Goal: Check status

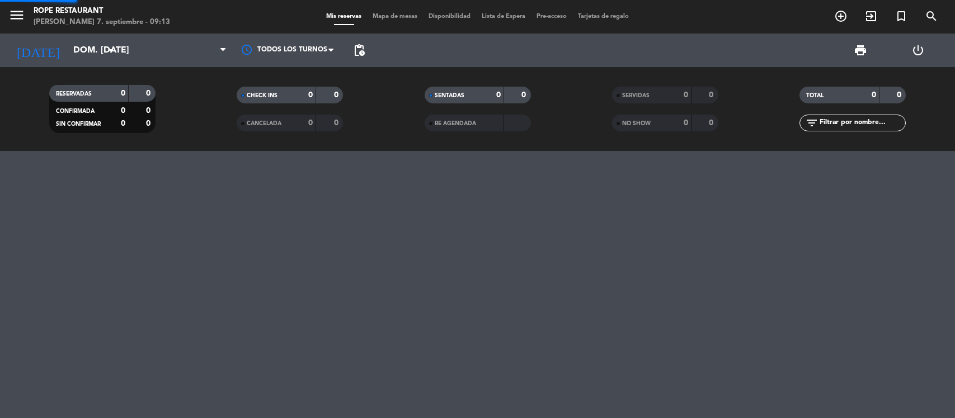
click at [131, 94] on div "0" at bounding box center [141, 93] width 21 height 13
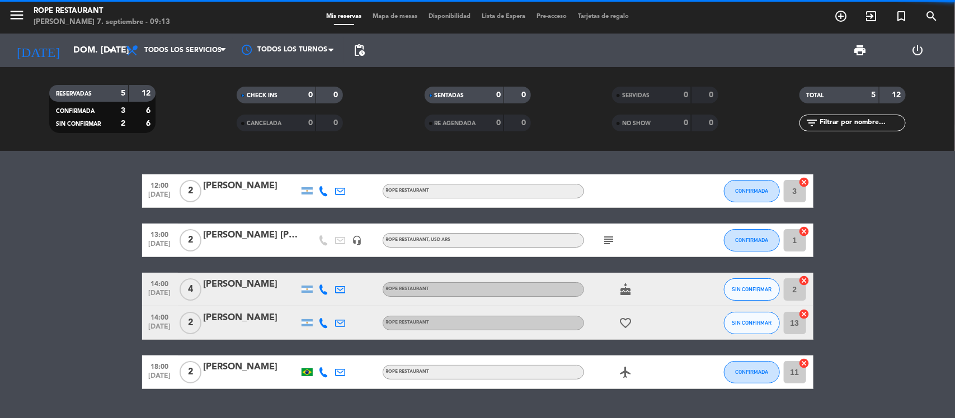
click at [200, 89] on filter-checkbox "CHECK INS 0 0" at bounding box center [289, 95] width 187 height 17
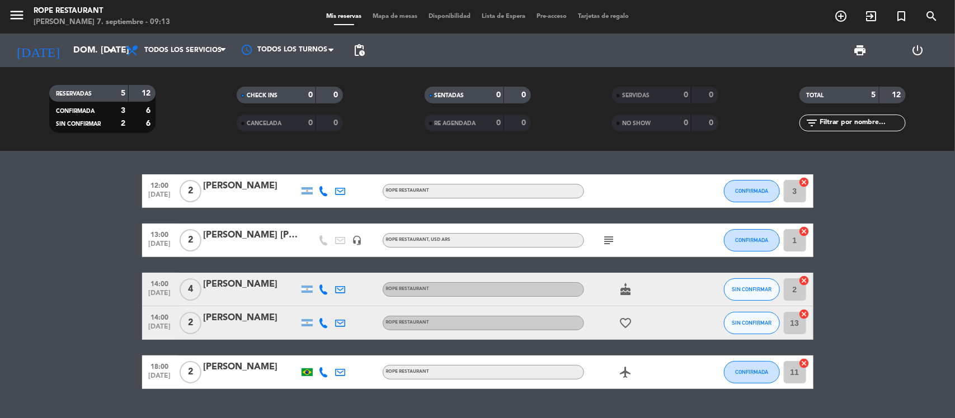
click at [601, 235] on span "subject" at bounding box center [609, 240] width 17 height 13
click at [607, 236] on icon "subject" at bounding box center [608, 240] width 13 height 13
click at [649, 238] on div "subject Sin restricciones" at bounding box center [634, 240] width 101 height 33
click at [605, 238] on icon "subject" at bounding box center [608, 240] width 13 height 13
click at [624, 239] on div "subject Sin restricciones" at bounding box center [634, 240] width 101 height 33
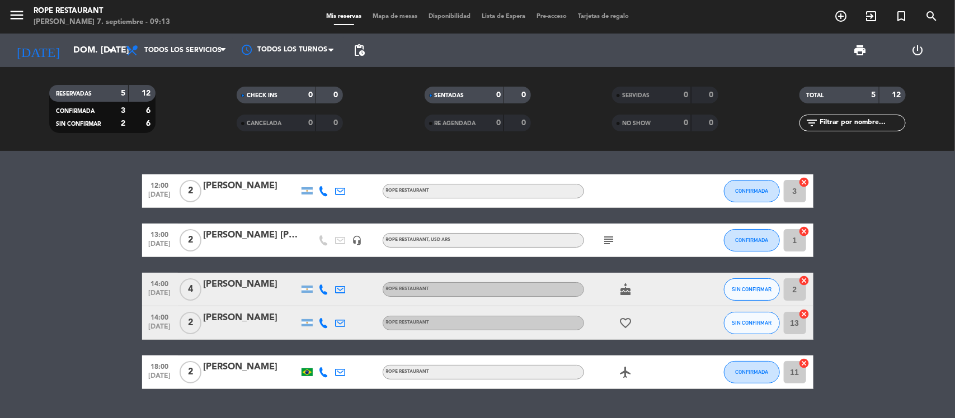
click at [568, 231] on div "13:00 [DATE] 2 [PERSON_NAME] [PERSON_NAME] headset_mic ROPE RESTAURANT , USD AR…" at bounding box center [477, 241] width 671 height 34
click at [601, 232] on div "subject" at bounding box center [634, 240] width 101 height 33
click at [607, 239] on icon "subject" at bounding box center [608, 240] width 13 height 13
click at [652, 241] on div "subject Sin restricciones" at bounding box center [634, 240] width 101 height 33
click at [611, 237] on icon "subject" at bounding box center [608, 240] width 13 height 13
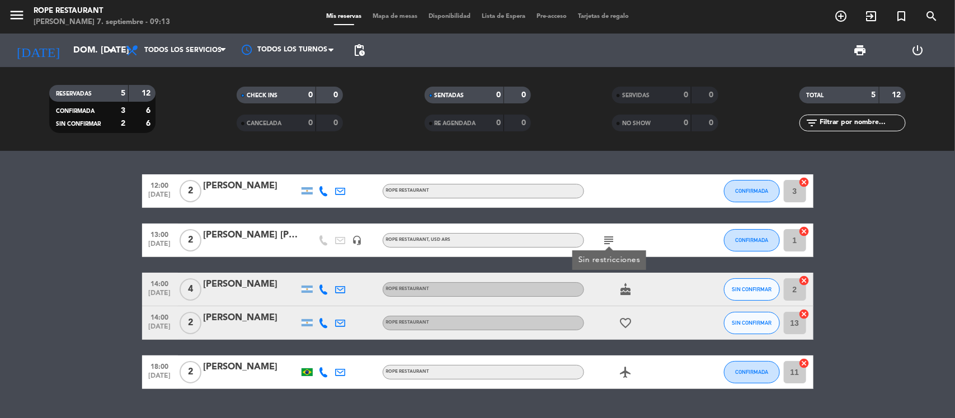
click at [636, 238] on div "subject Sin restricciones" at bounding box center [634, 240] width 101 height 33
click at [600, 232] on div "subject" at bounding box center [634, 240] width 101 height 33
click at [616, 235] on span "subject" at bounding box center [609, 240] width 17 height 13
click at [607, 237] on icon "subject" at bounding box center [608, 240] width 13 height 13
click at [647, 246] on div "subject Sin restricciones" at bounding box center [634, 240] width 101 height 33
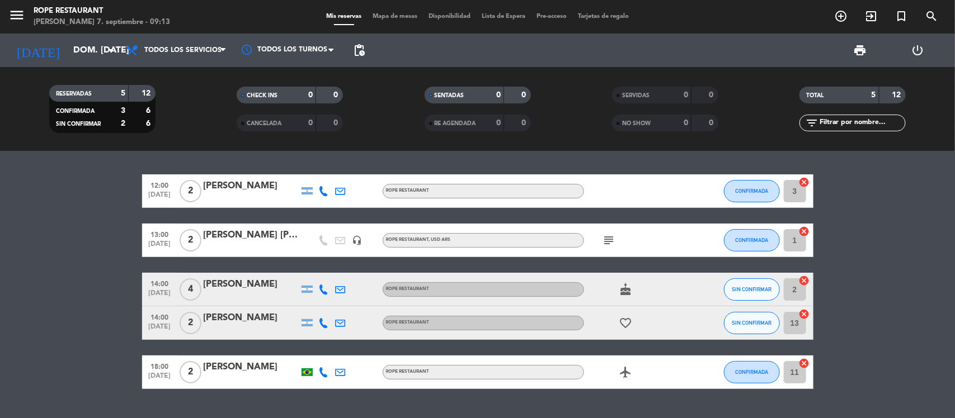
click at [610, 245] on icon "subject" at bounding box center [608, 240] width 13 height 13
click at [624, 246] on div "subject Sin restricciones" at bounding box center [634, 240] width 101 height 33
drag, startPoint x: 602, startPoint y: 242, endPoint x: 603, endPoint y: 248, distance: 5.6
click at [602, 243] on icon "subject" at bounding box center [608, 240] width 13 height 13
click at [647, 235] on div "subject Sin restricciones" at bounding box center [634, 240] width 101 height 33
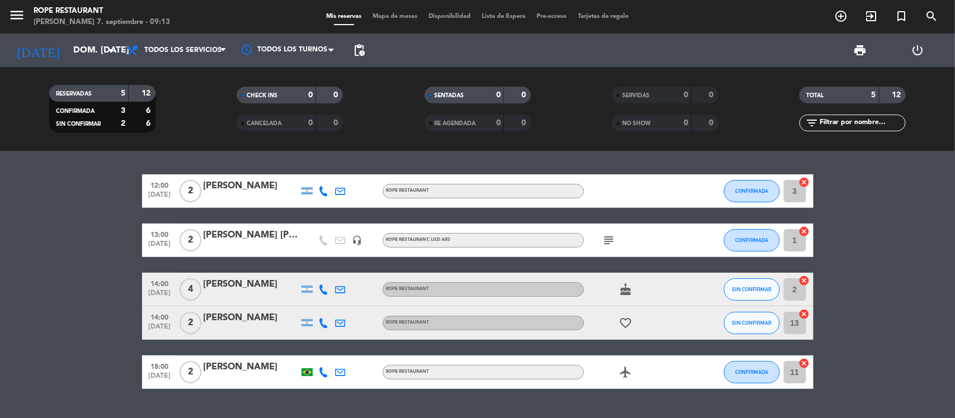
click at [608, 238] on icon "subject" at bounding box center [608, 240] width 13 height 13
click at [643, 236] on div "subject Sin restricciones" at bounding box center [634, 240] width 101 height 33
click at [60, 32] on div "menu Rope restaurant [PERSON_NAME] 7. septiembre - 09:15 Mis reservas Mapa de m…" at bounding box center [477, 17] width 955 height 34
click at [68, 42] on input "dom. [DATE]" at bounding box center [127, 51] width 118 height 22
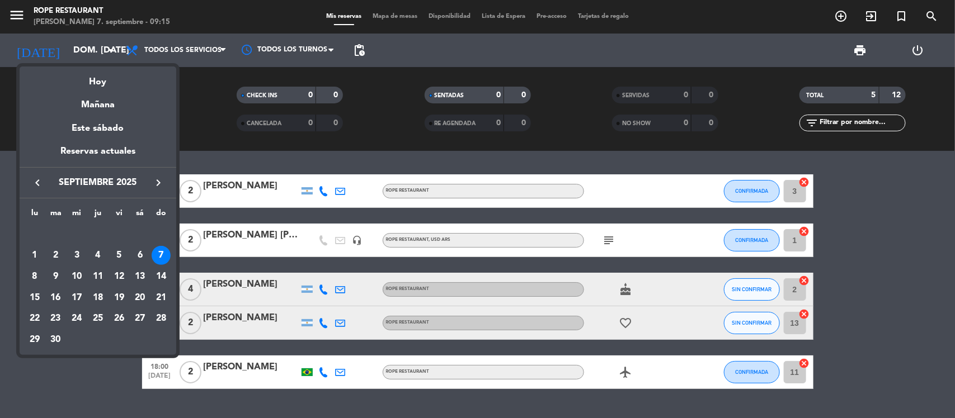
click at [154, 250] on div "7" at bounding box center [161, 255] width 19 height 19
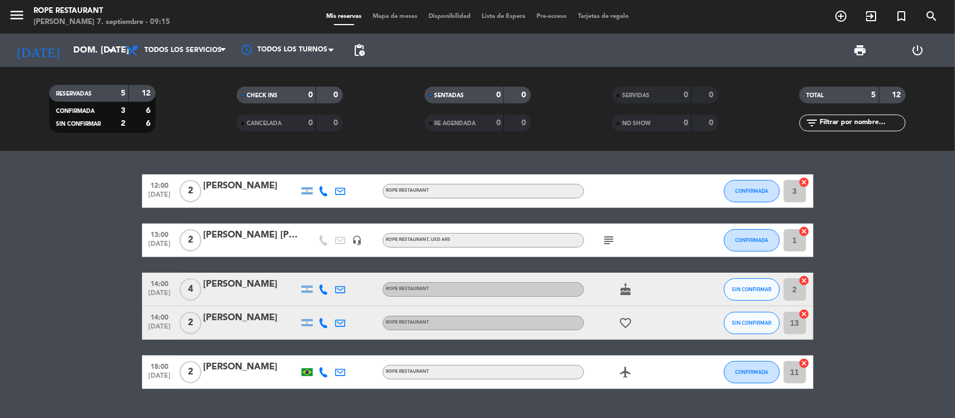
click at [91, 63] on div "[DATE] dom. [DATE] arrow_drop_down" at bounding box center [64, 51] width 112 height 34
click at [91, 56] on input "dom. [DATE]" at bounding box center [127, 51] width 118 height 22
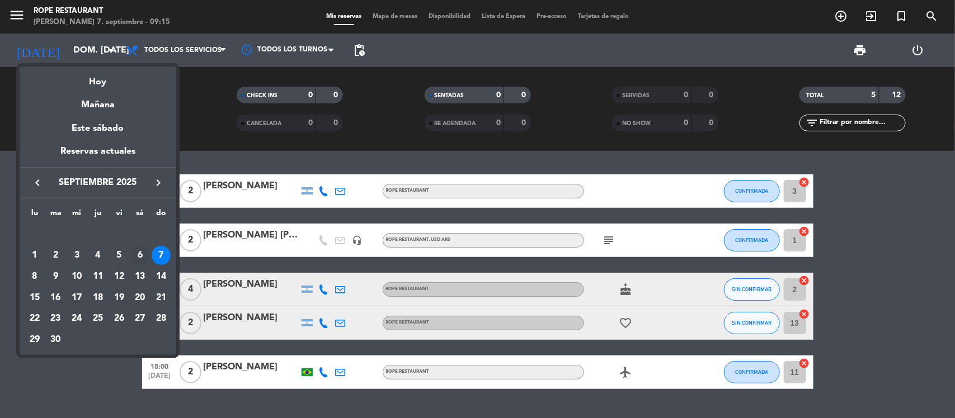
click at [145, 246] on td "6" at bounding box center [140, 255] width 21 height 21
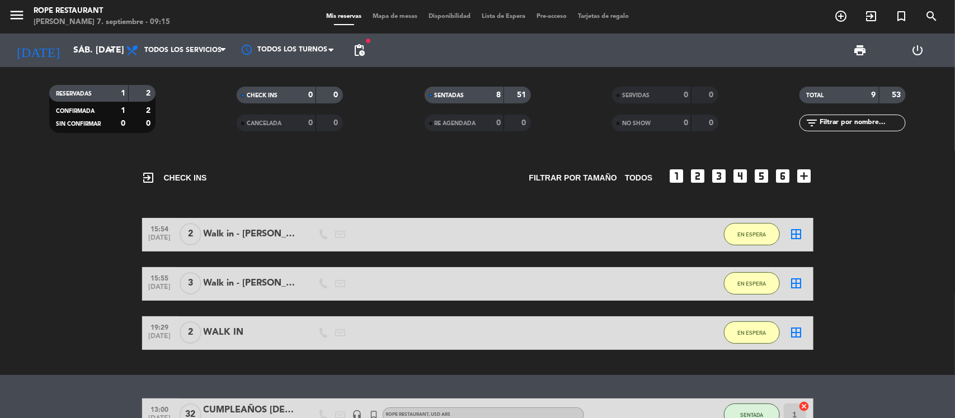
click at [59, 65] on div "[DATE] sáb. [DATE] arrow_drop_down" at bounding box center [64, 51] width 112 height 34
click at [84, 50] on input "sáb. [DATE]" at bounding box center [127, 51] width 118 height 22
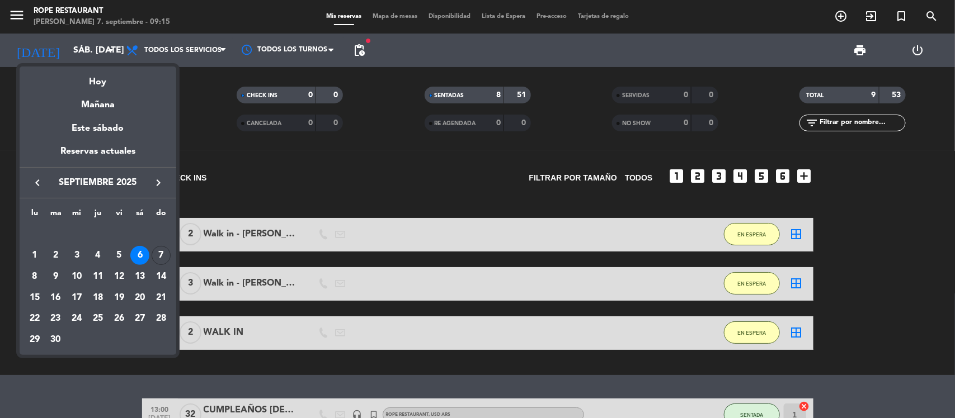
click at [25, 280] on div "8" at bounding box center [34, 276] width 19 height 19
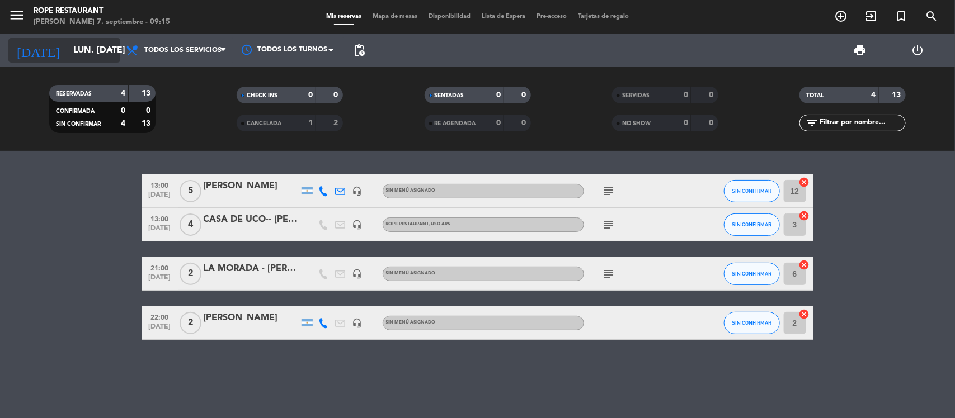
click at [105, 49] on icon "arrow_drop_down" at bounding box center [110, 50] width 13 height 13
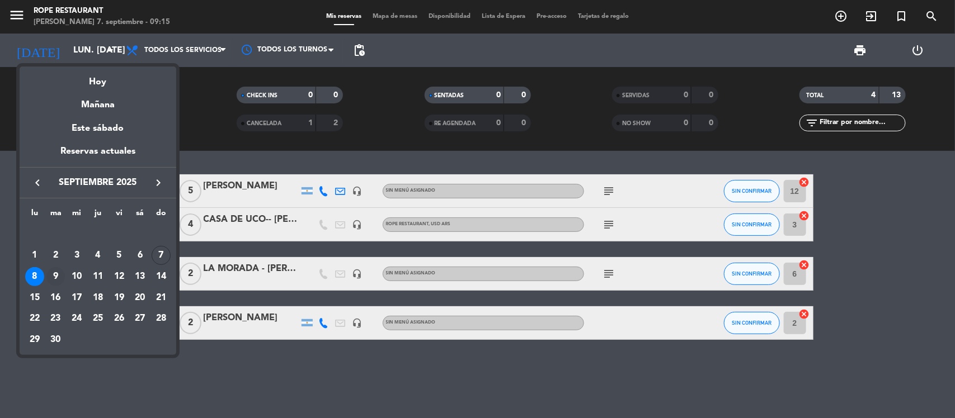
click at [60, 279] on div "9" at bounding box center [55, 276] width 19 height 19
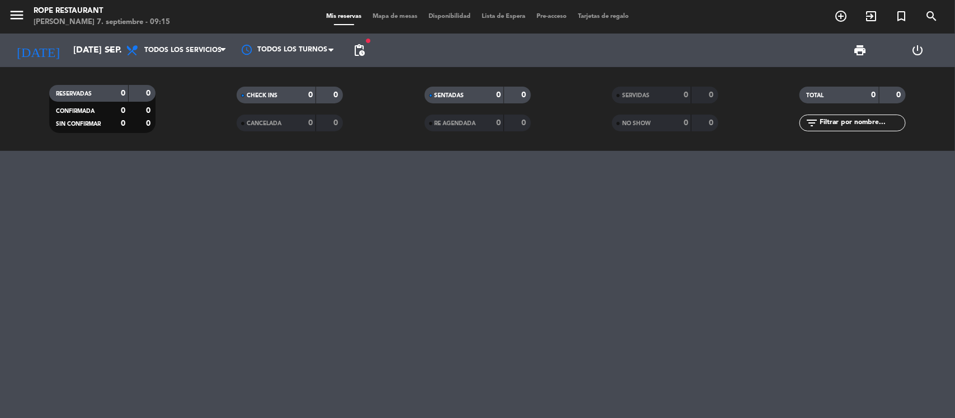
click at [374, 31] on div "menu Rope restaurant [PERSON_NAME] 7. septiembre - 09:15 Mis reservas Mapa de m…" at bounding box center [477, 17] width 955 height 34
click at [361, 44] on span "pending_actions" at bounding box center [358, 50] width 13 height 13
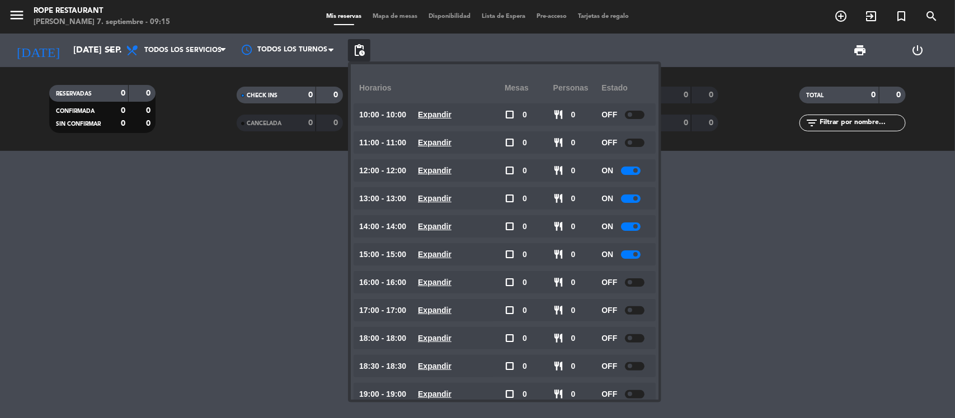
click at [451, 169] on u "Expandir" at bounding box center [435, 170] width 34 height 9
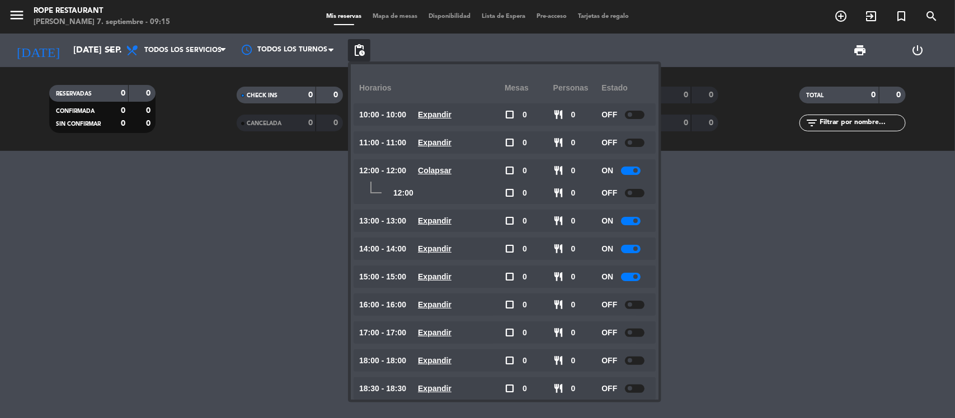
click at [451, 169] on u "Colapsar" at bounding box center [435, 170] width 34 height 9
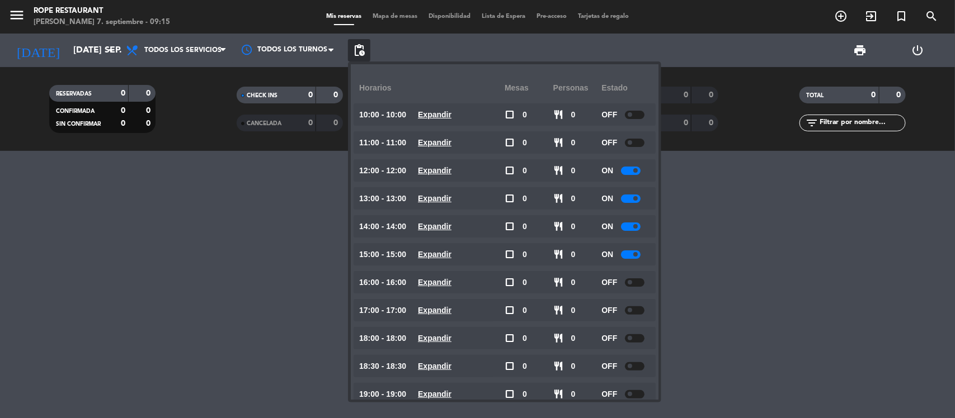
click at [66, 187] on div at bounding box center [477, 284] width 955 height 267
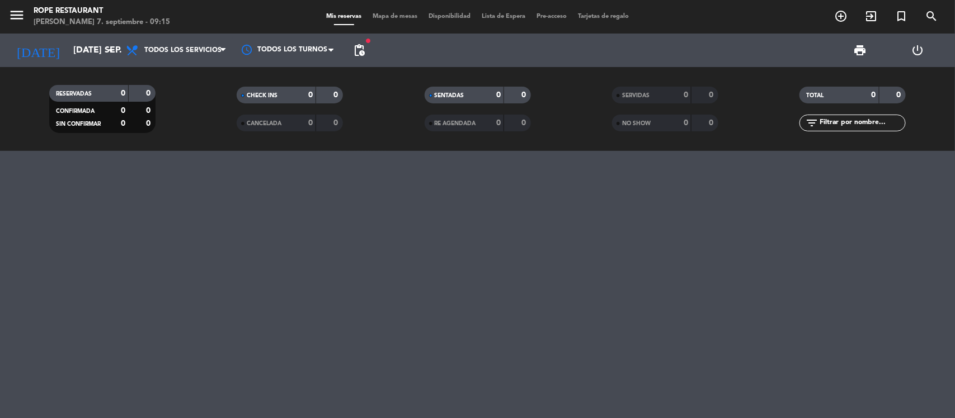
click at [56, 63] on div "[DATE] [DATE] sep. arrow_drop_down" at bounding box center [64, 51] width 112 height 34
click at [68, 50] on input "[DATE] sep." at bounding box center [127, 51] width 118 height 22
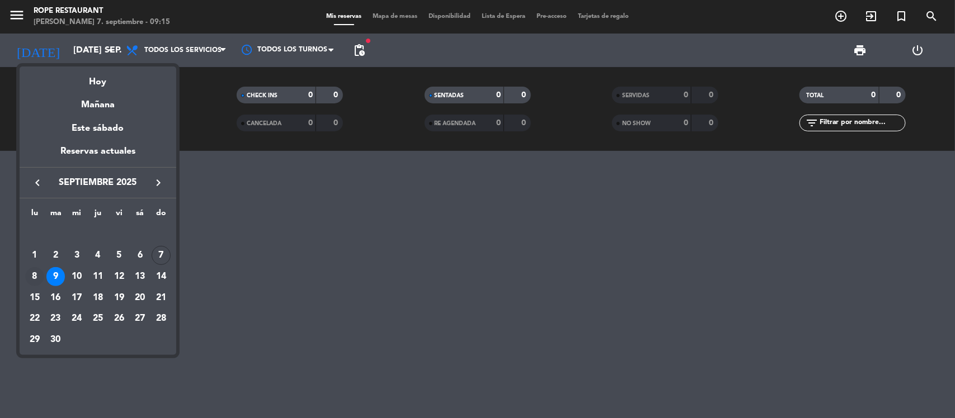
click at [31, 278] on div "8" at bounding box center [34, 276] width 19 height 19
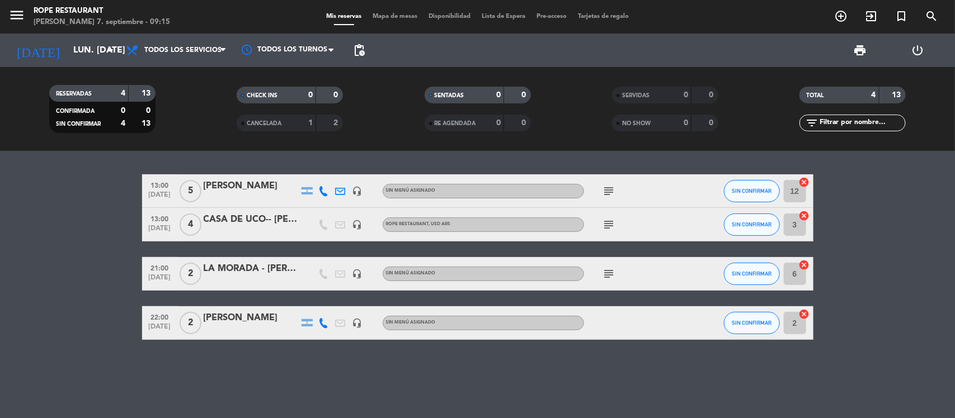
click at [111, 275] on bookings-row "13:00 [DATE] 5 [PERSON_NAME] headset_mic Sin menú asignado subject SIN CONFIRMA…" at bounding box center [477, 258] width 955 height 166
click at [340, 196] on div at bounding box center [340, 191] width 17 height 33
click at [340, 191] on icon at bounding box center [341, 191] width 10 height 10
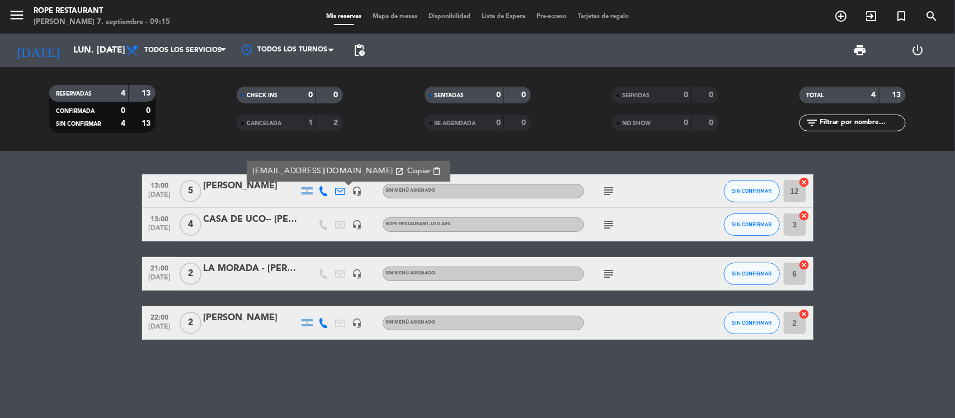
click at [328, 190] on icon at bounding box center [324, 191] width 10 height 10
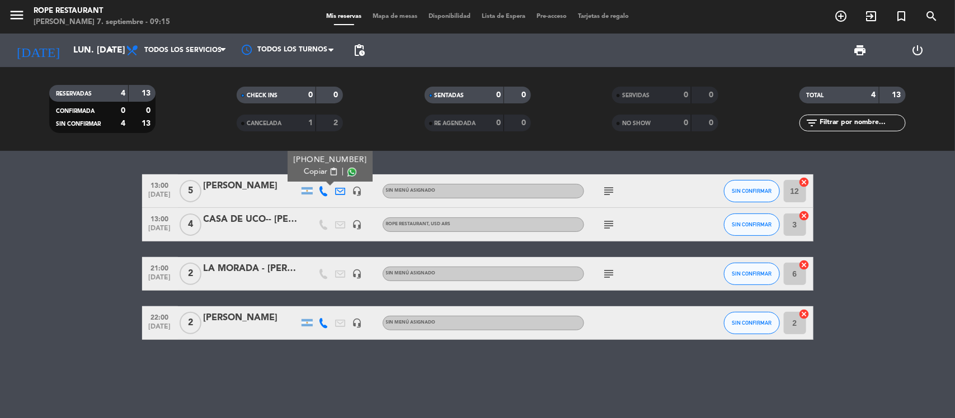
click at [24, 235] on bookings-row "13:00 [DATE] 5 [PERSON_NAME] [PHONE_NUMBER] Copiar content_paste | headset_mic …" at bounding box center [477, 258] width 955 height 166
click at [68, 53] on input "lun. [DATE]" at bounding box center [127, 51] width 118 height 22
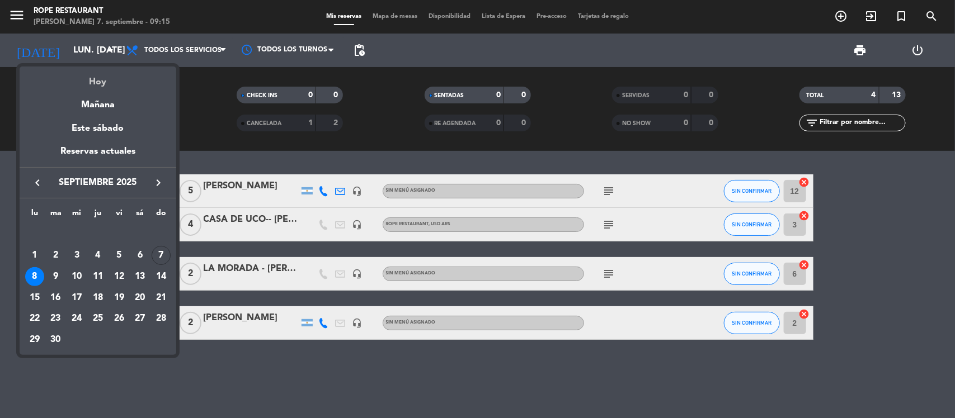
click at [68, 87] on div "Hoy" at bounding box center [98, 78] width 157 height 23
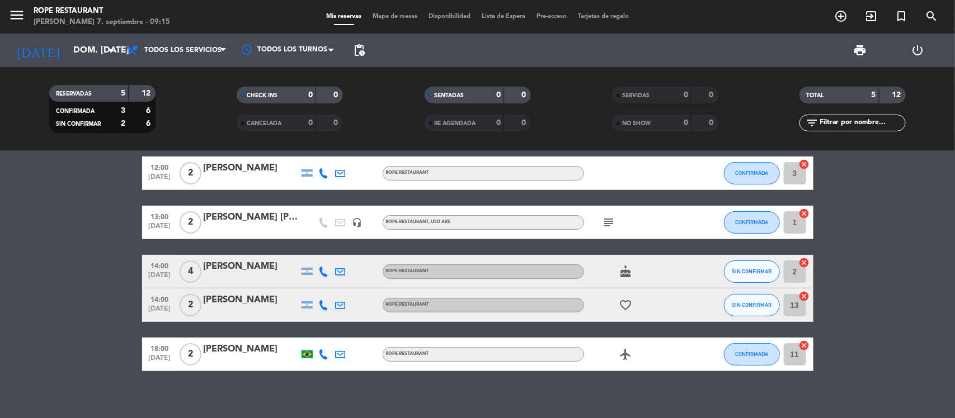
scroll to position [26, 0]
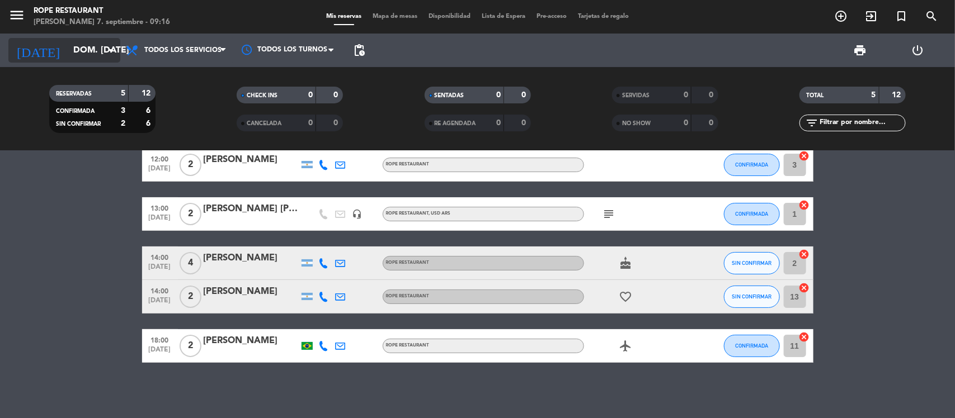
click at [74, 56] on input "dom. [DATE]" at bounding box center [127, 51] width 118 height 22
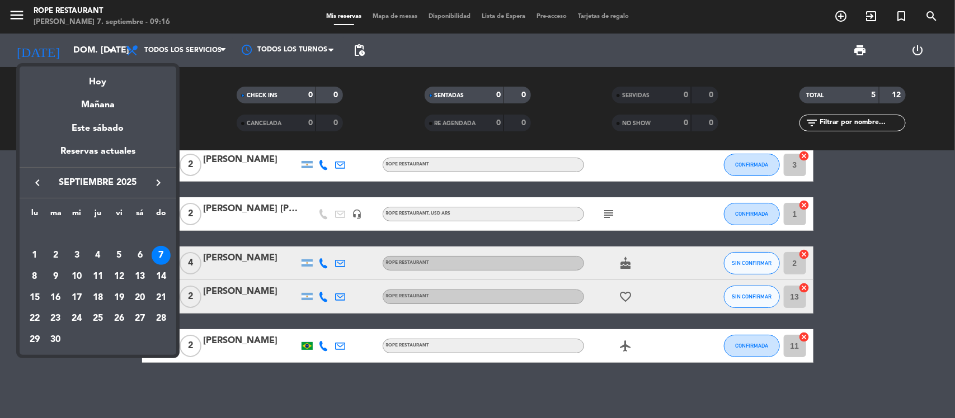
click at [0, 267] on div at bounding box center [477, 209] width 955 height 418
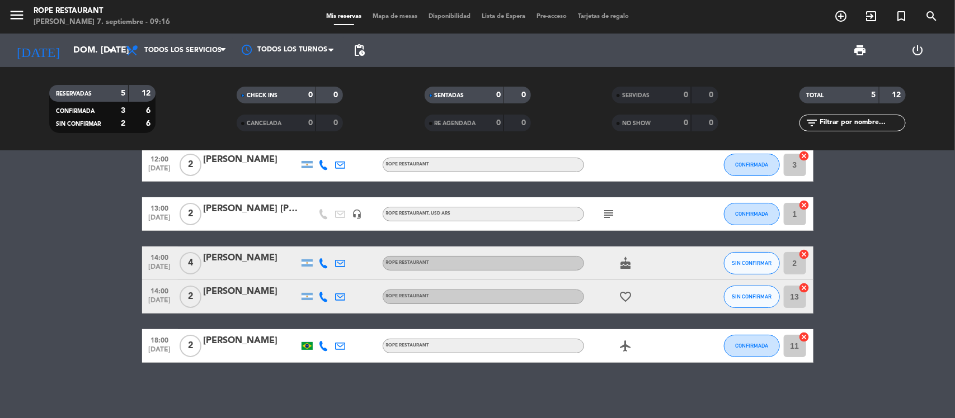
click at [0, 296] on bookings-row "12:00 [DATE] 2 [PERSON_NAME] ROPE RESTAURANT CONFIRMADA 3 cancel 13:00 [DATE] 2…" at bounding box center [477, 255] width 955 height 215
click at [59, 35] on div "[DATE] dom. [DATE] arrow_drop_down" at bounding box center [64, 51] width 112 height 34
click at [68, 48] on input "dom. [DATE]" at bounding box center [127, 51] width 118 height 22
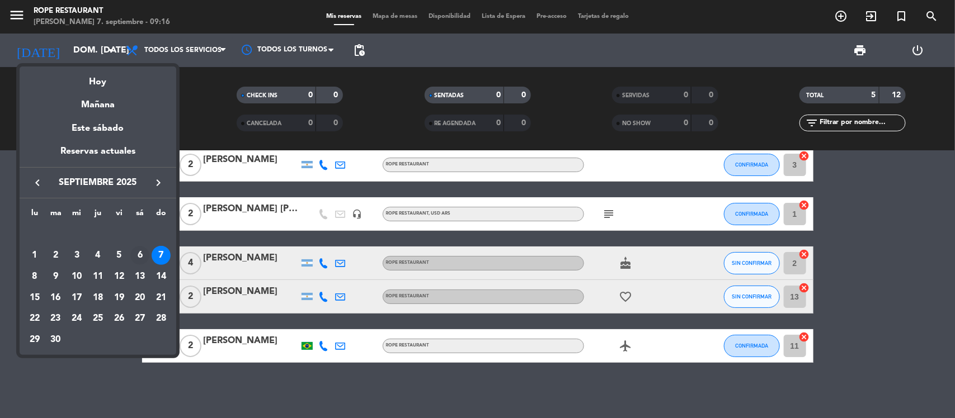
click at [133, 259] on div "6" at bounding box center [139, 255] width 19 height 19
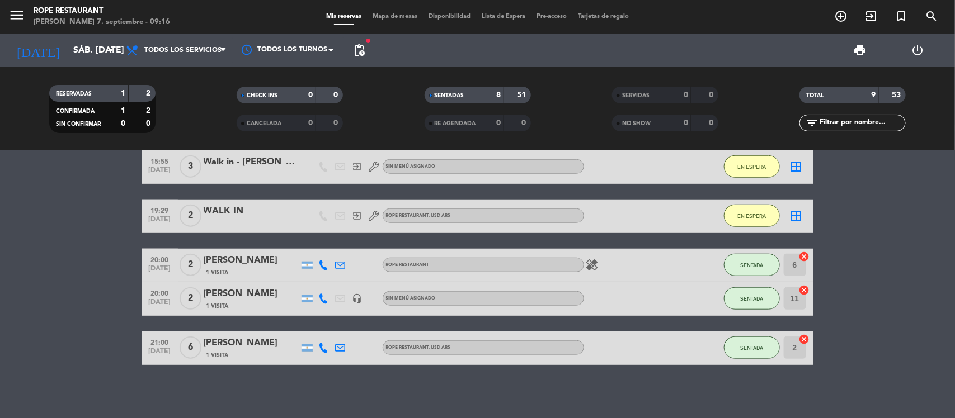
scroll to position [431, 0]
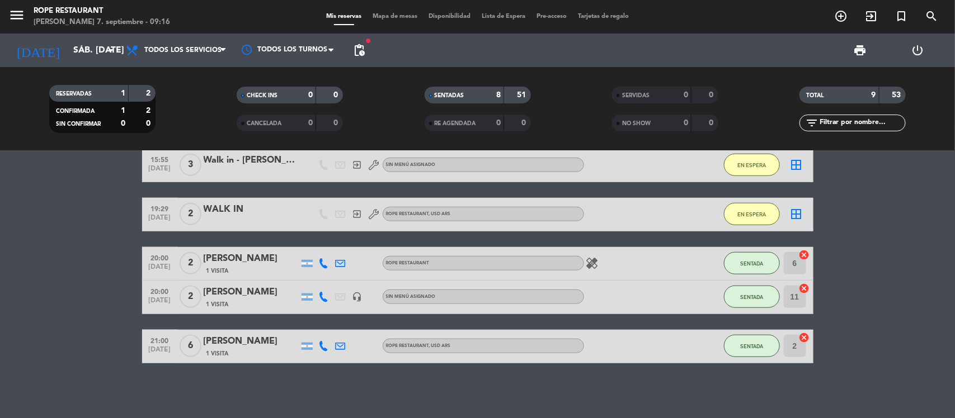
click at [74, 336] on bookings-row "13:00 [DATE] CUMPLEAÑOS [DEMOGRAPHIC_DATA] 1 Visita headset_mic turned_in_not R…" at bounding box center [477, 166] width 955 height 396
click at [347, 345] on div at bounding box center [340, 346] width 17 height 33
click at [342, 344] on icon at bounding box center [341, 346] width 10 height 10
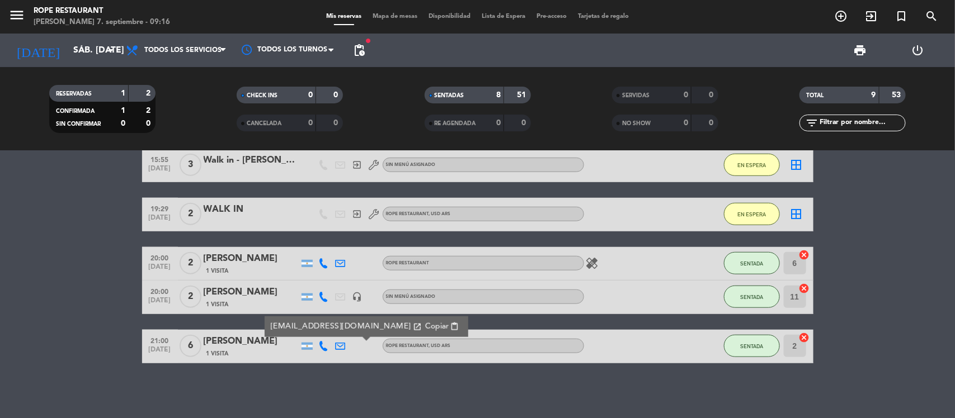
click at [331, 367] on div "exit_to_app CHECK INS Filtrar por tamaño TODOS looks_one looks_two looks_3 look…" at bounding box center [477, 284] width 955 height 267
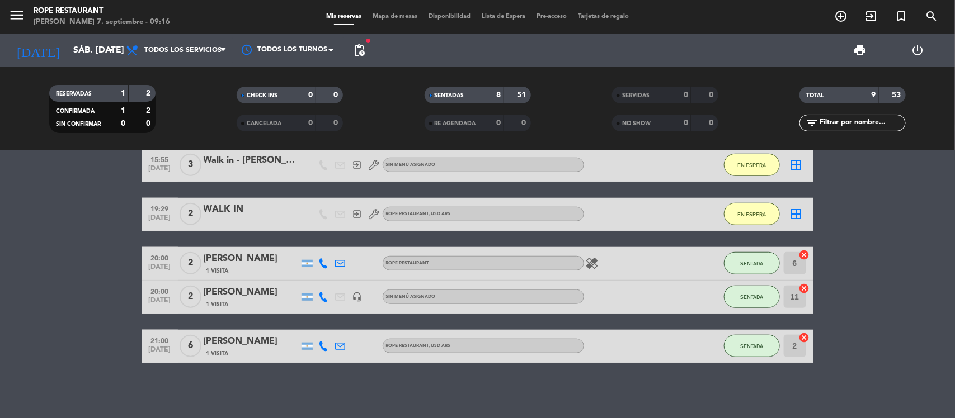
click at [320, 347] on icon at bounding box center [324, 346] width 10 height 10
click at [320, 375] on div "exit_to_app CHECK INS Filtrar por tamaño TODOS looks_one looks_two looks_3 look…" at bounding box center [477, 284] width 955 height 267
click at [324, 300] on icon at bounding box center [324, 297] width 10 height 10
click at [320, 367] on div "exit_to_app CHECK INS Filtrar por tamaño TODOS looks_one looks_two looks_3 look…" at bounding box center [477, 284] width 955 height 267
click at [322, 252] on div at bounding box center [323, 263] width 17 height 33
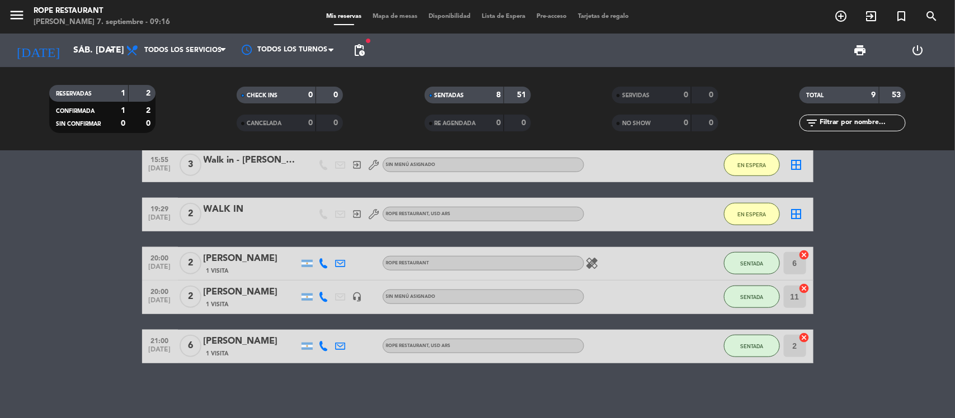
click at [322, 266] on icon at bounding box center [324, 263] width 10 height 10
click at [322, 375] on div "exit_to_app CHECK INS Filtrar por tamaño TODOS looks_one looks_two looks_3 look…" at bounding box center [477, 284] width 955 height 267
click at [339, 268] on div at bounding box center [340, 263] width 17 height 33
click at [336, 258] on icon at bounding box center [341, 263] width 10 height 10
click at [333, 381] on div "exit_to_app CHECK INS Filtrar por tamaño TODOS looks_one looks_two looks_3 look…" at bounding box center [477, 284] width 955 height 267
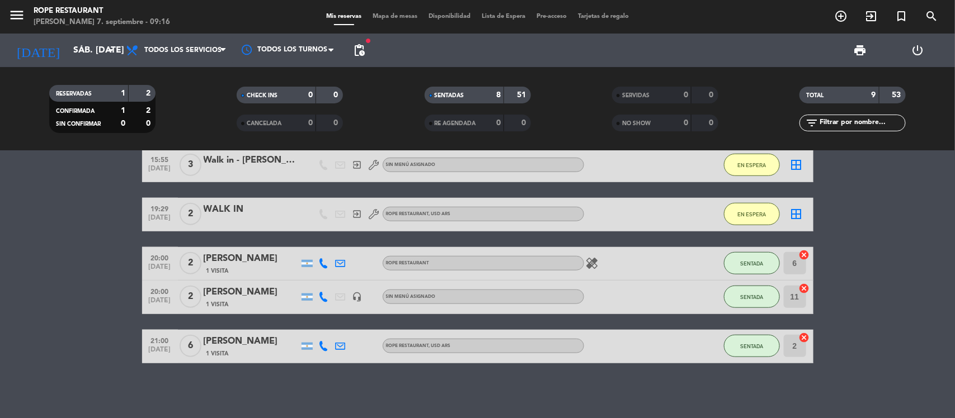
click at [589, 264] on icon "healing" at bounding box center [592, 263] width 13 height 13
click at [486, 368] on div "exit_to_app CHECK INS Filtrar por tamaño TODOS looks_one looks_two looks_3 look…" at bounding box center [477, 284] width 955 height 267
click at [80, 26] on div "[PERSON_NAME] 7. septiembre - 09:34" at bounding box center [102, 22] width 136 height 11
drag, startPoint x: 92, startPoint y: 68, endPoint x: 88, endPoint y: 56, distance: 11.9
click at [92, 67] on div "RESERVADAS 1 2 CONFIRMADA 1 2 SIN CONFIRMAR 0 0 CHECK INS 0 0 CANCELADA 0 0 SEN…" at bounding box center [477, 109] width 955 height 84
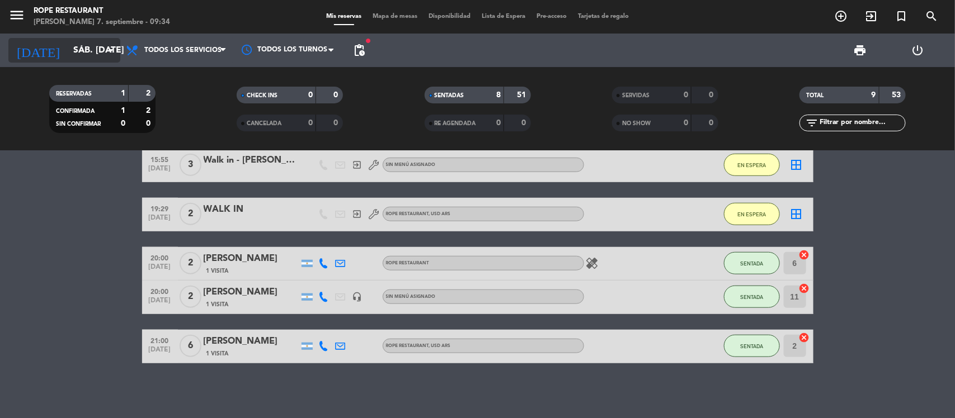
click at [88, 56] on input "sáb. [DATE]" at bounding box center [127, 51] width 118 height 22
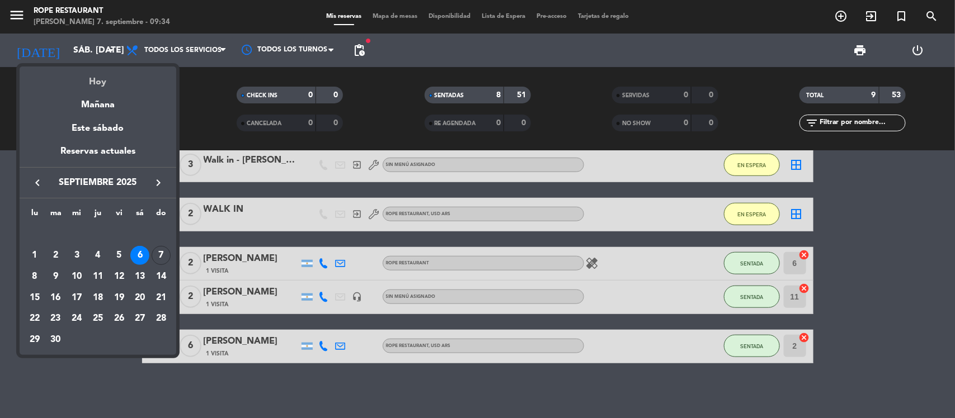
click at [98, 76] on div "Hoy" at bounding box center [98, 78] width 157 height 23
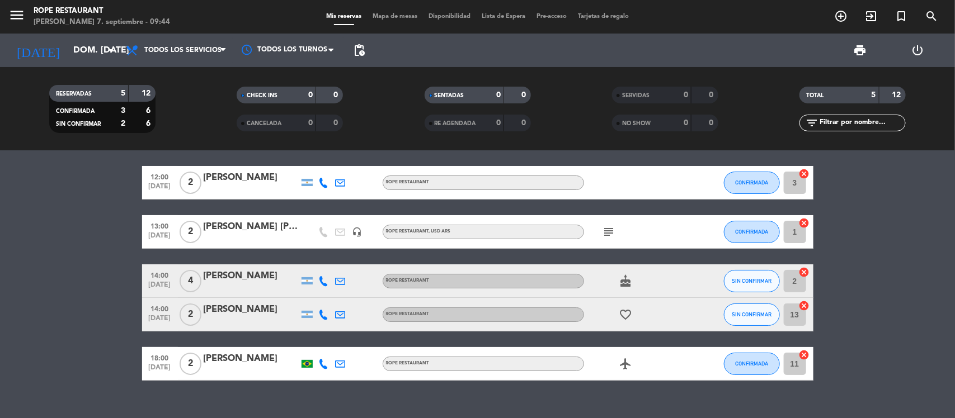
scroll to position [0, 0]
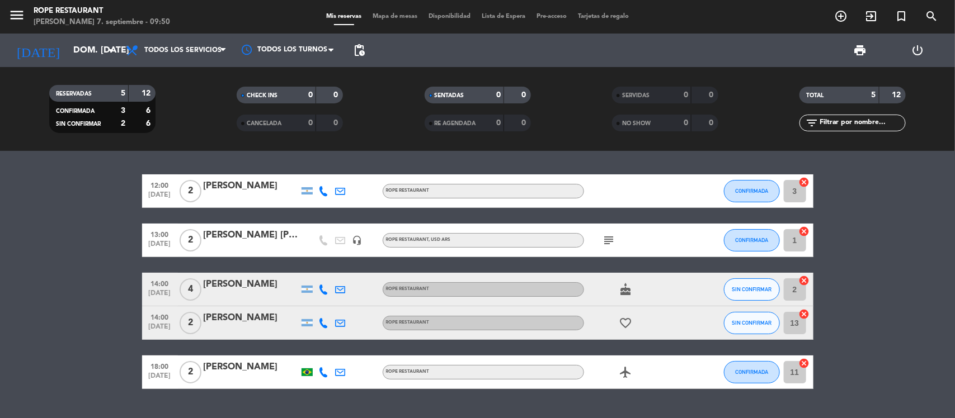
click at [622, 330] on div "favorite_border" at bounding box center [634, 323] width 101 height 33
click at [623, 325] on icon "favorite_border" at bounding box center [625, 323] width 13 height 13
click at [621, 286] on icon "cake" at bounding box center [625, 289] width 13 height 13
click at [610, 247] on icon "subject" at bounding box center [608, 240] width 13 height 13
click at [12, 12] on icon "menu" at bounding box center [16, 15] width 17 height 17
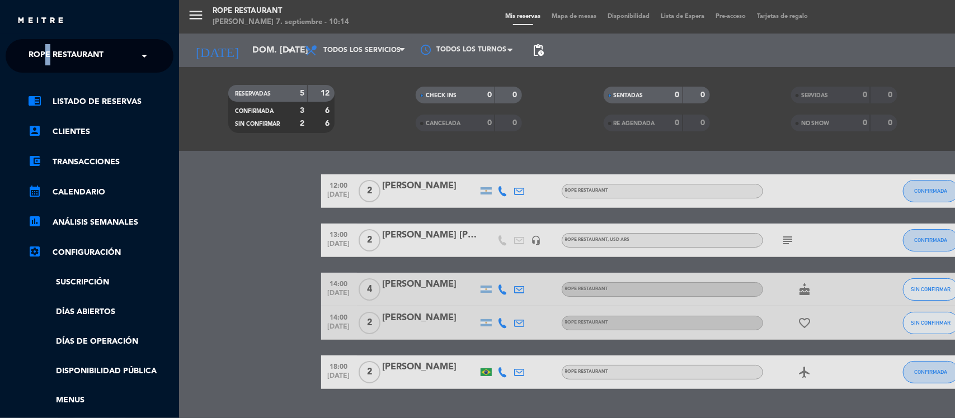
click at [48, 40] on ng-select "× Rope restaurant ×" at bounding box center [90, 56] width 168 height 34
click at [57, 48] on span "Rope restaurant" at bounding box center [66, 55] width 75 height 23
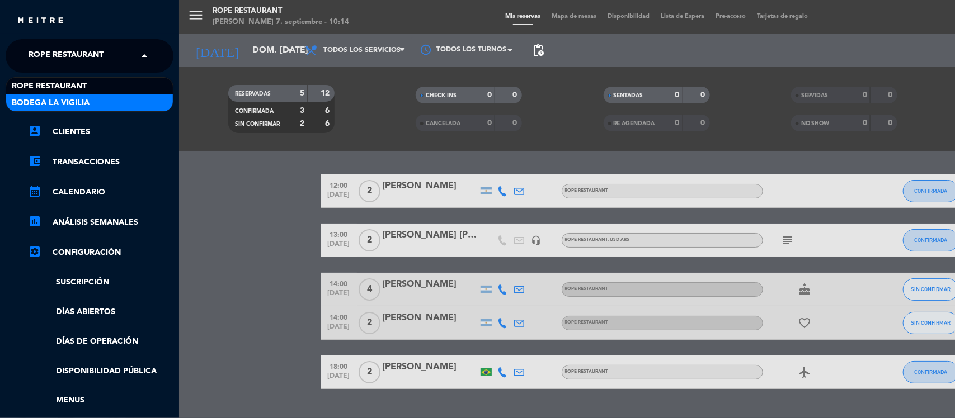
click at [89, 109] on div "Bodega La Vigilia" at bounding box center [89, 103] width 167 height 17
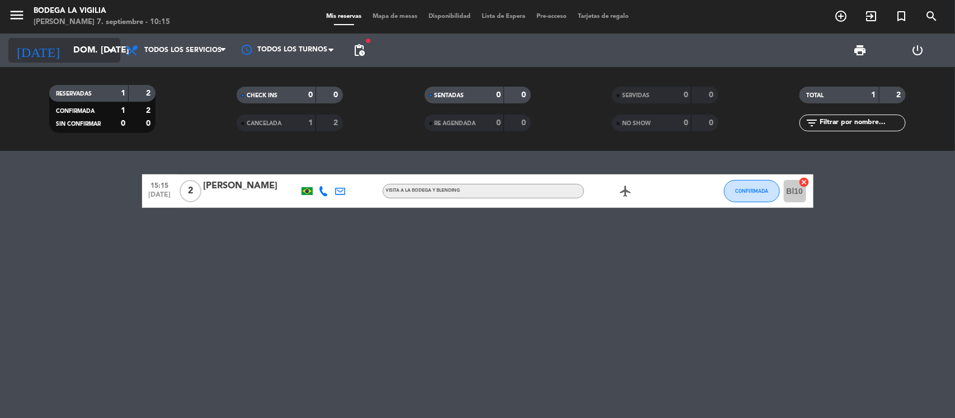
click at [68, 43] on input "dom. [DATE]" at bounding box center [127, 51] width 118 height 22
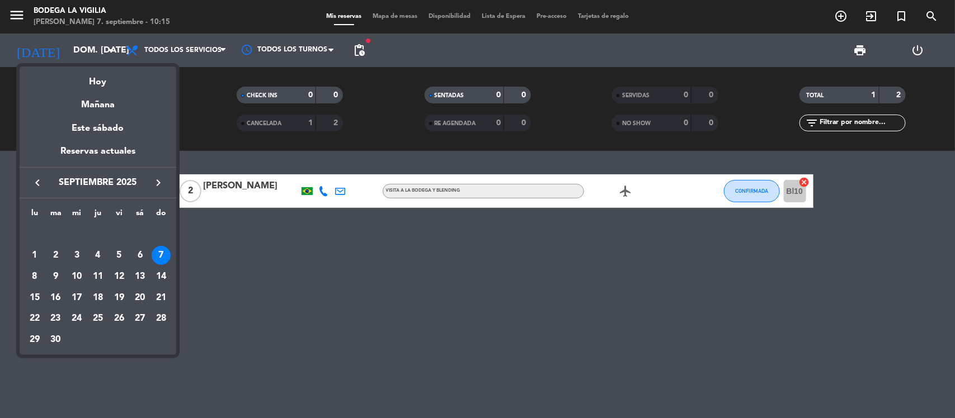
click at [7, 4] on div at bounding box center [477, 209] width 955 height 418
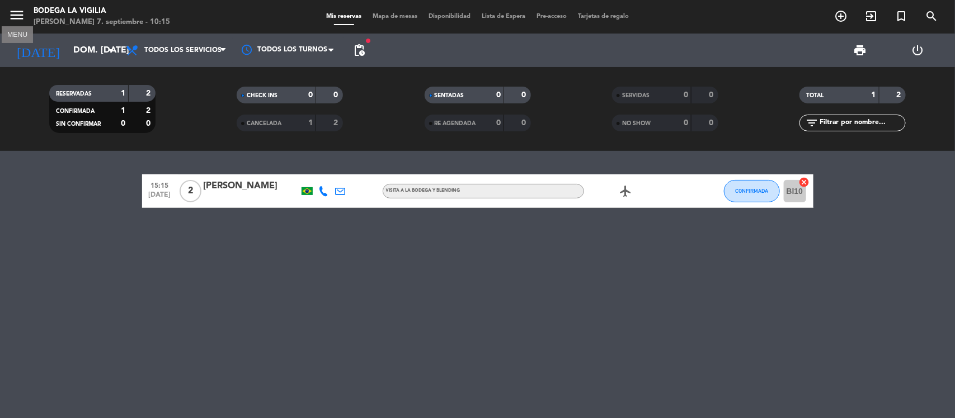
drag, startPoint x: 12, startPoint y: 18, endPoint x: 71, endPoint y: 45, distance: 65.1
click at [12, 18] on icon "menu" at bounding box center [16, 15] width 17 height 17
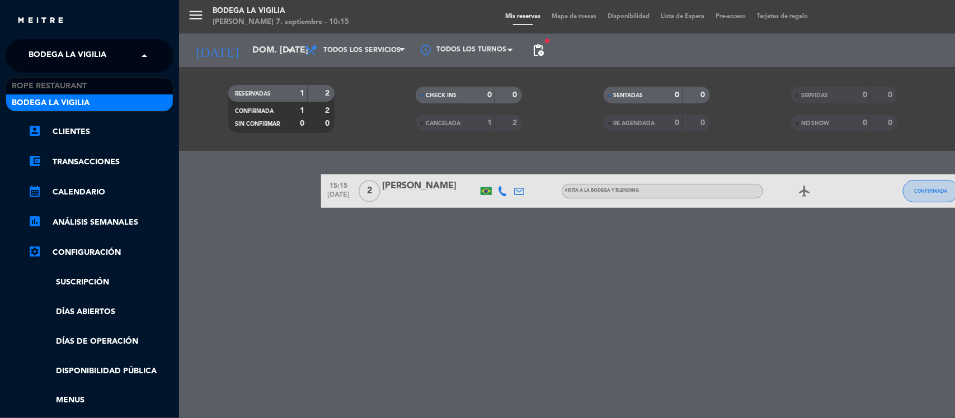
click at [73, 46] on span "Bodega La Vigilia" at bounding box center [68, 55] width 78 height 23
click at [84, 74] on div "chrome_reader_mode Listado de Reservas account_box Clientes account_balance_wal…" at bounding box center [89, 286] width 185 height 427
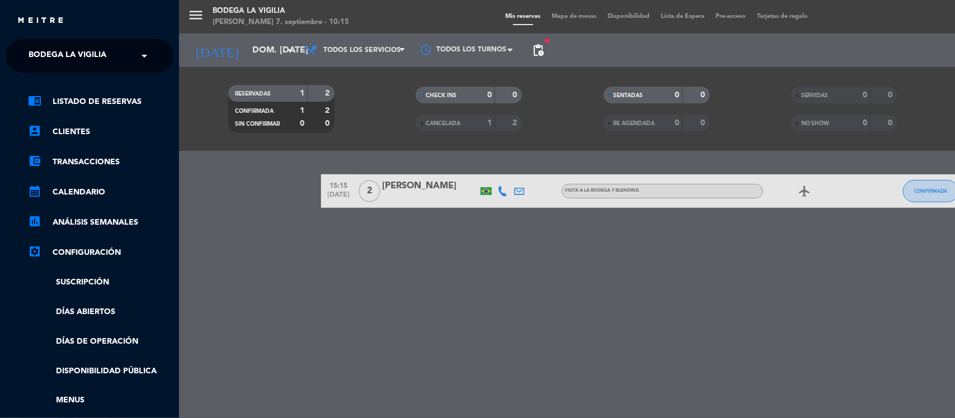
click at [77, 50] on span "Bodega La Vigilia" at bounding box center [68, 55] width 78 height 23
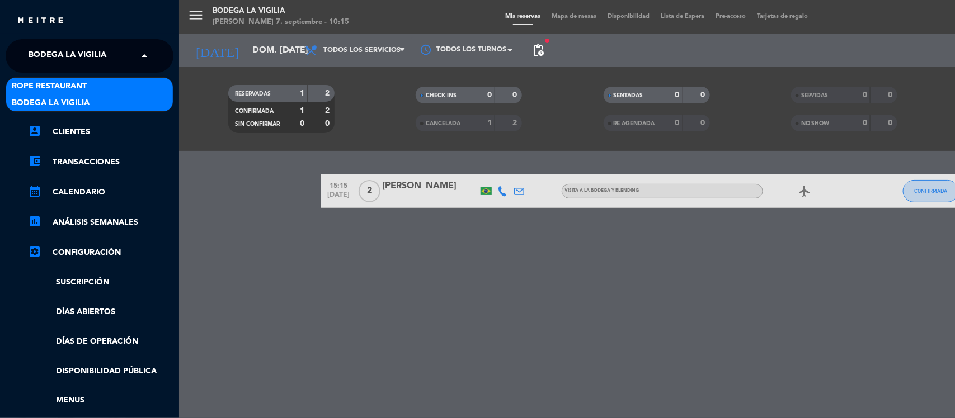
click at [79, 90] on span "Rope restaurant" at bounding box center [49, 86] width 75 height 13
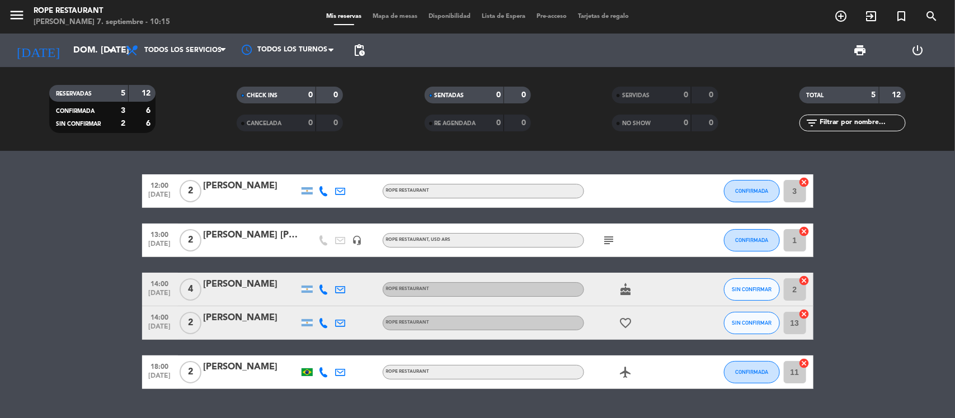
click at [119, 294] on bookings-row "12:00 [DATE] 2 [PERSON_NAME] ROPE RESTAURANT CONFIRMADA 3 cancel 13:00 [DATE] 2…" at bounding box center [477, 282] width 955 height 215
click at [323, 190] on icon at bounding box center [324, 191] width 10 height 10
click at [339, 190] on icon at bounding box center [341, 191] width 10 height 10
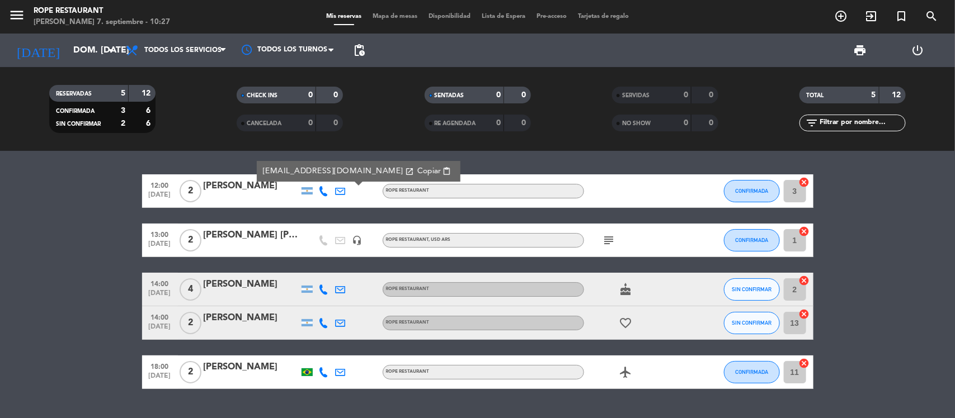
click at [320, 194] on icon at bounding box center [324, 191] width 10 height 10
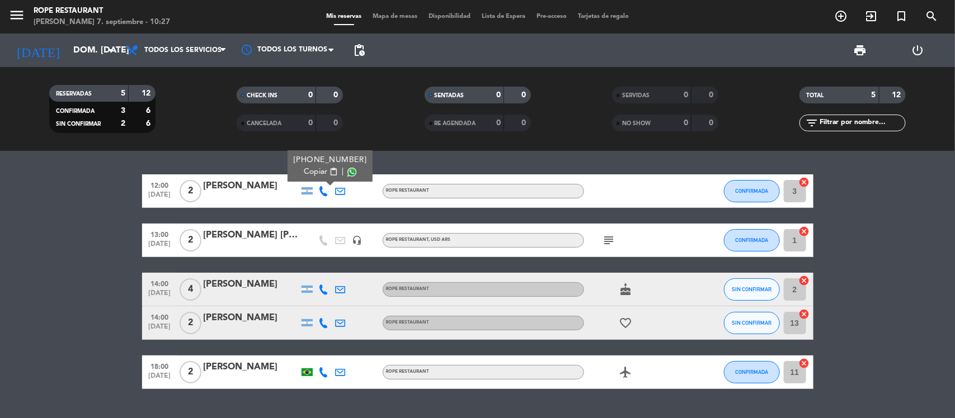
click at [12, 200] on bookings-row "12:00 [DATE] 2 [PERSON_NAME] [PHONE_NUMBER] Copiar content_paste | ROPE RESTAUR…" at bounding box center [477, 282] width 955 height 215
click at [611, 243] on icon "subject" at bounding box center [608, 240] width 13 height 13
click at [0, 280] on bookings-row "12:00 [DATE] 2 [PERSON_NAME] ROPE RESTAURANT CONFIRMADA 3 cancel 13:00 [DATE] 2…" at bounding box center [477, 282] width 955 height 215
click at [261, 245] on div at bounding box center [251, 247] width 95 height 9
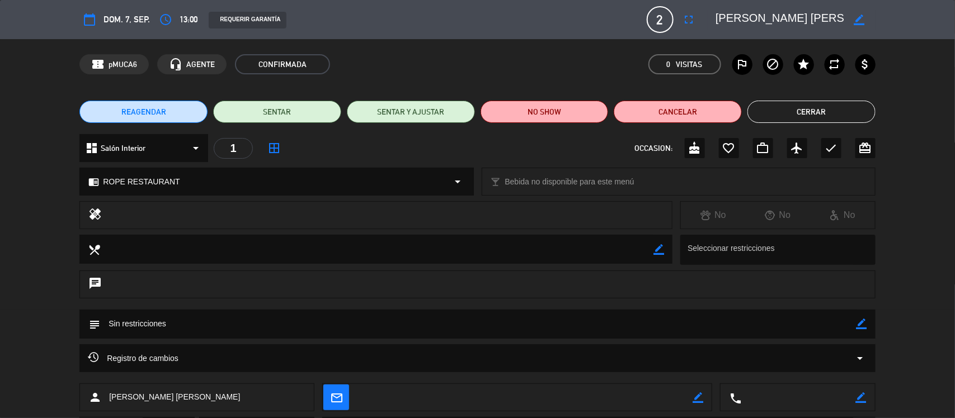
click at [800, 112] on button "Cerrar" at bounding box center [811, 112] width 128 height 22
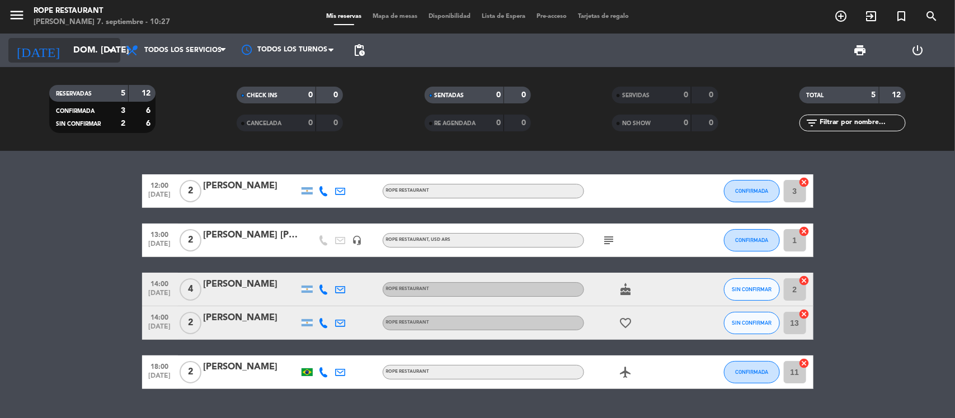
click at [68, 55] on input "dom. [DATE]" at bounding box center [127, 51] width 118 height 22
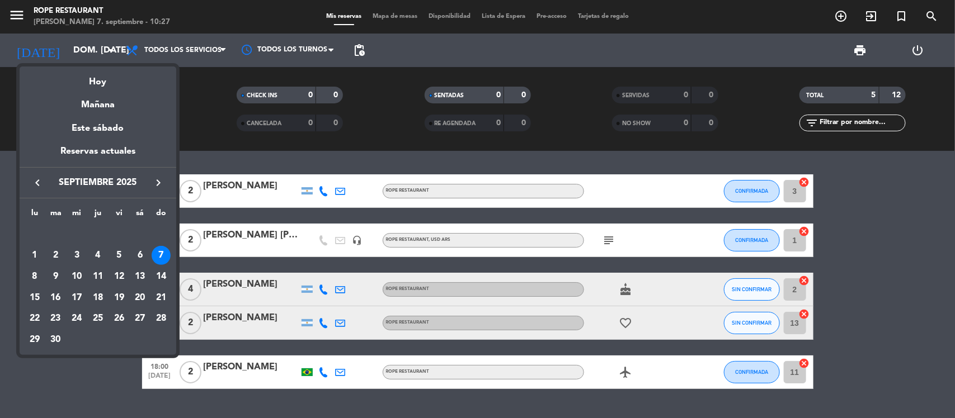
click at [107, 107] on div "Mañana" at bounding box center [98, 100] width 157 height 23
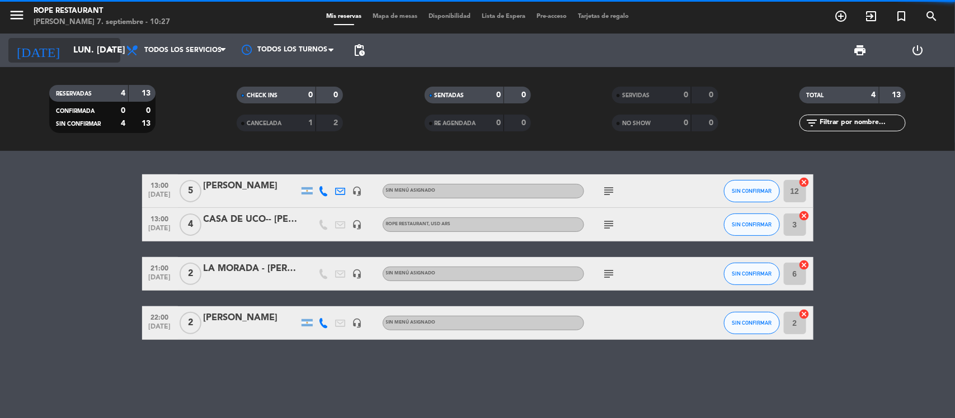
click at [70, 45] on input "lun. [DATE]" at bounding box center [127, 51] width 118 height 22
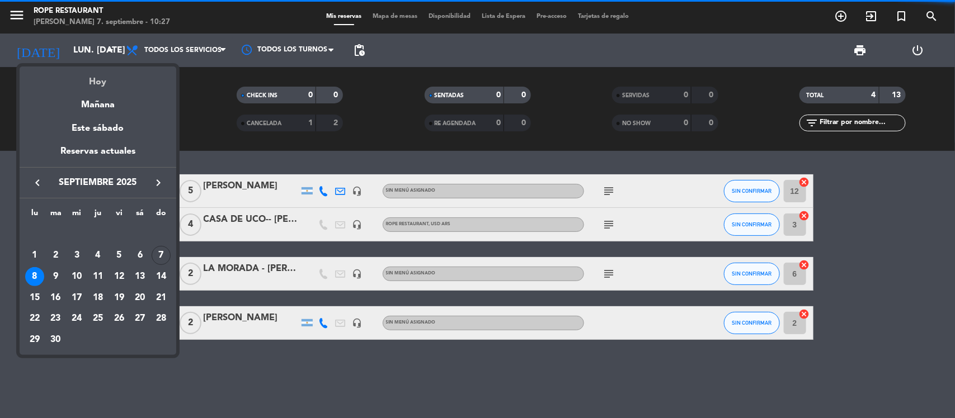
click at [73, 67] on div "Hoy" at bounding box center [98, 78] width 157 height 23
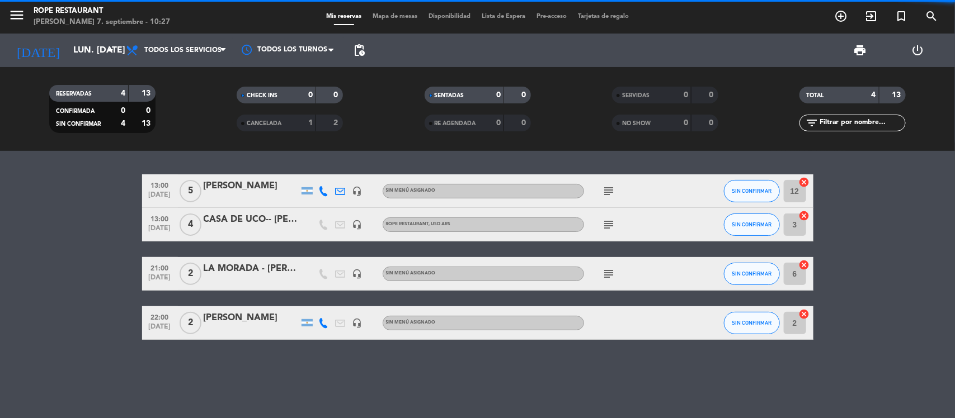
type input "dom. [DATE]"
